Goal: Navigation & Orientation: Find specific page/section

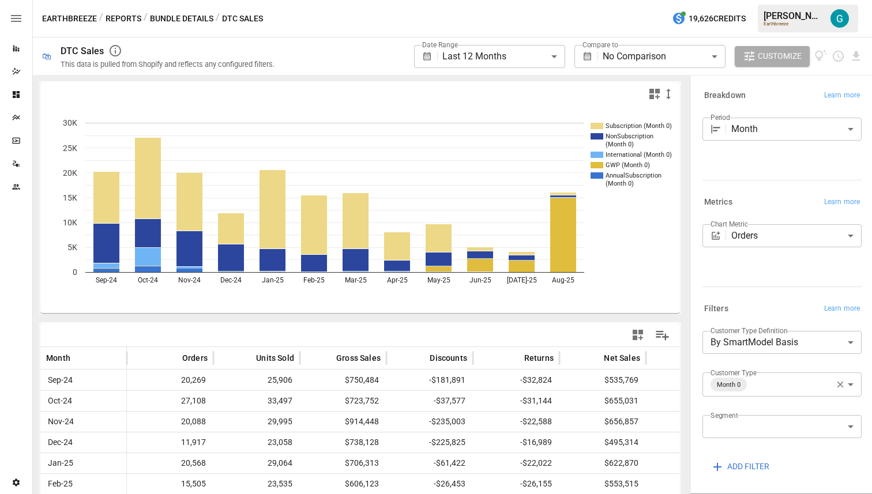
click at [126, 10] on div "Earthbreeze / Reports / Bundle Details / DTC Sales 19,626 Credits [PERSON_NAME]…" at bounding box center [452, 18] width 839 height 37
click at [126, 16] on button "Reports" at bounding box center [124, 19] width 36 height 14
